Goal: Find specific page/section: Find specific page/section

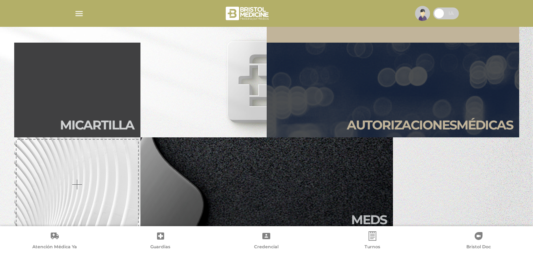
scroll to position [197, 0]
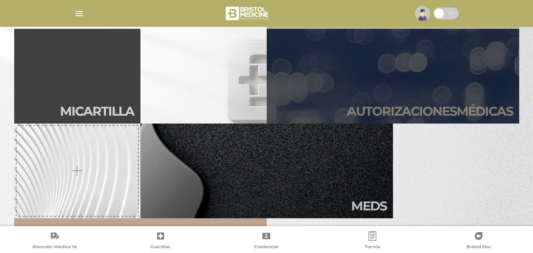
click at [370, 112] on h2 "Autori zaciones médicas" at bounding box center [430, 111] width 166 height 15
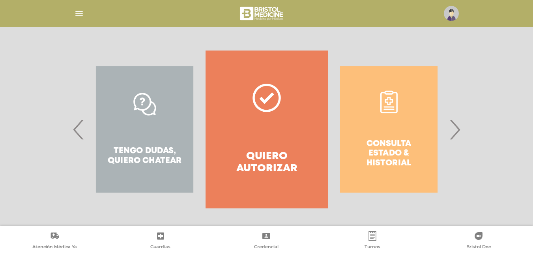
scroll to position [143, 0]
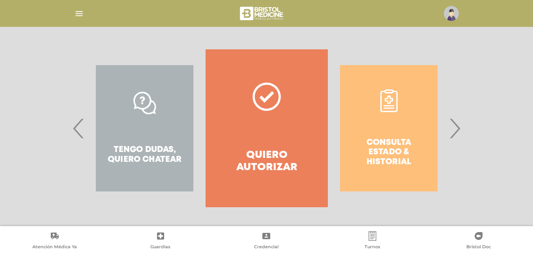
drag, startPoint x: 455, startPoint y: 126, endPoint x: 450, endPoint y: 126, distance: 5.1
click at [455, 126] on span "›" at bounding box center [454, 128] width 15 height 43
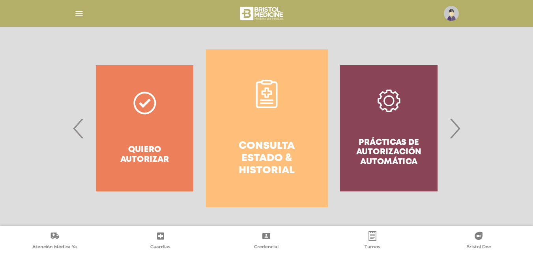
click at [265, 98] on icon at bounding box center [266, 94] width 28 height 28
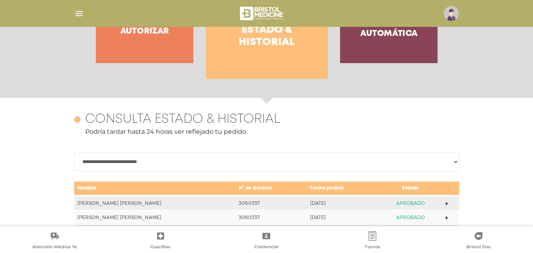
scroll to position [153, 0]
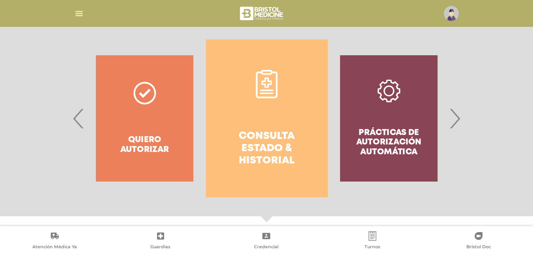
click at [453, 118] on span "›" at bounding box center [454, 118] width 15 height 43
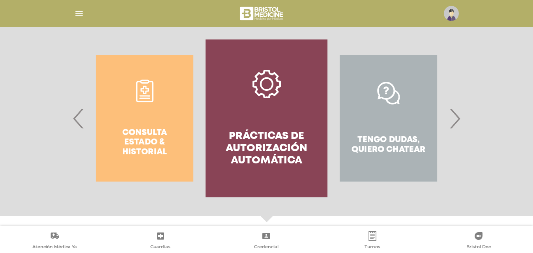
click at [284, 140] on h4 "Prácticas de autorización automática" at bounding box center [266, 148] width 93 height 37
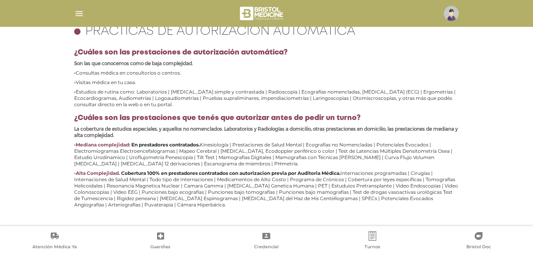
scroll to position [362, 0]
